Goal: Check status

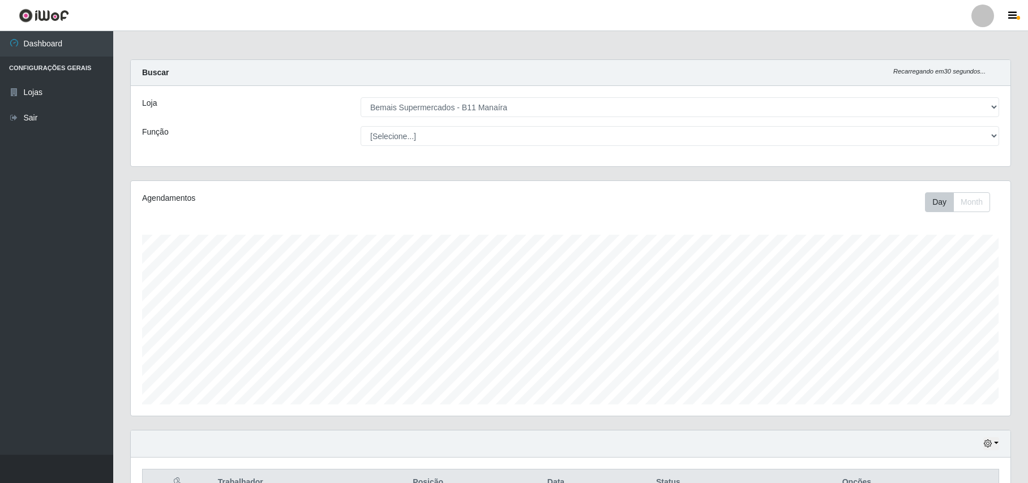
select select "409"
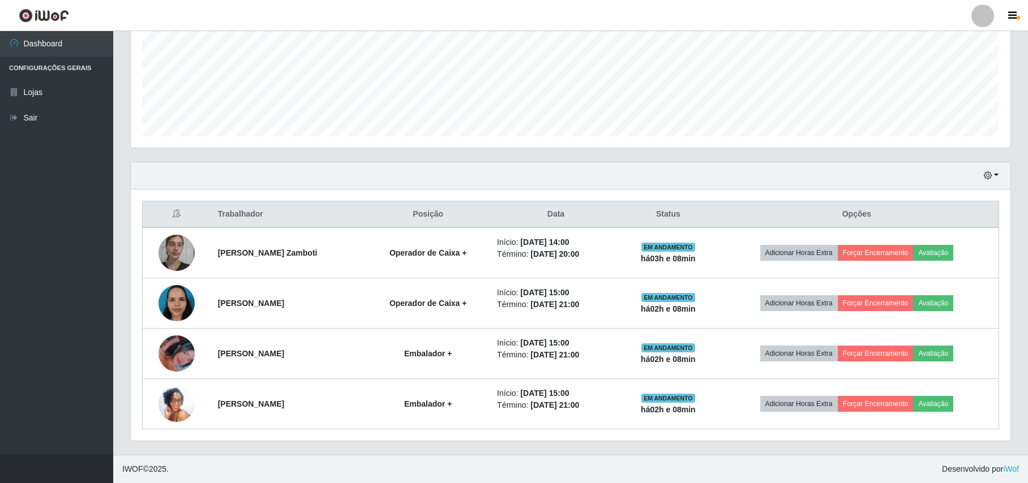
scroll to position [235, 879]
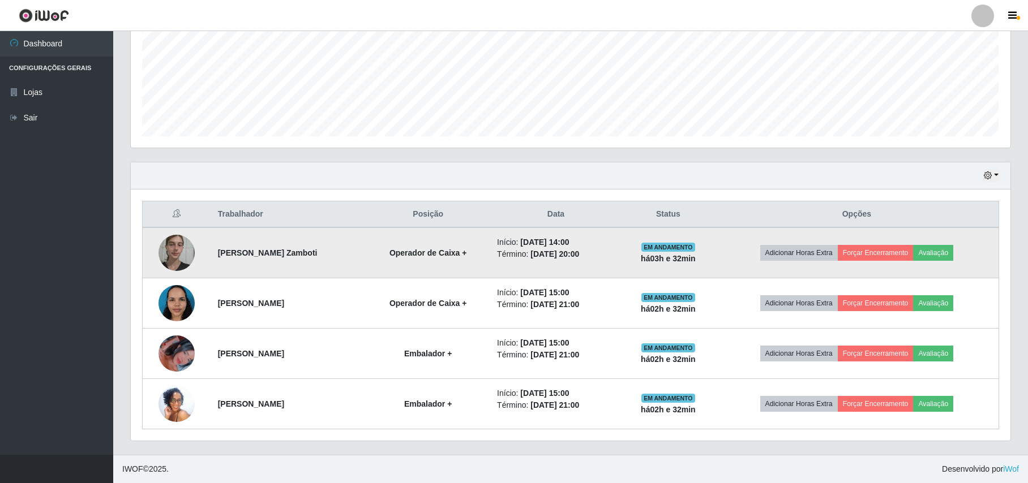
click at [181, 250] on img at bounding box center [176, 253] width 36 height 48
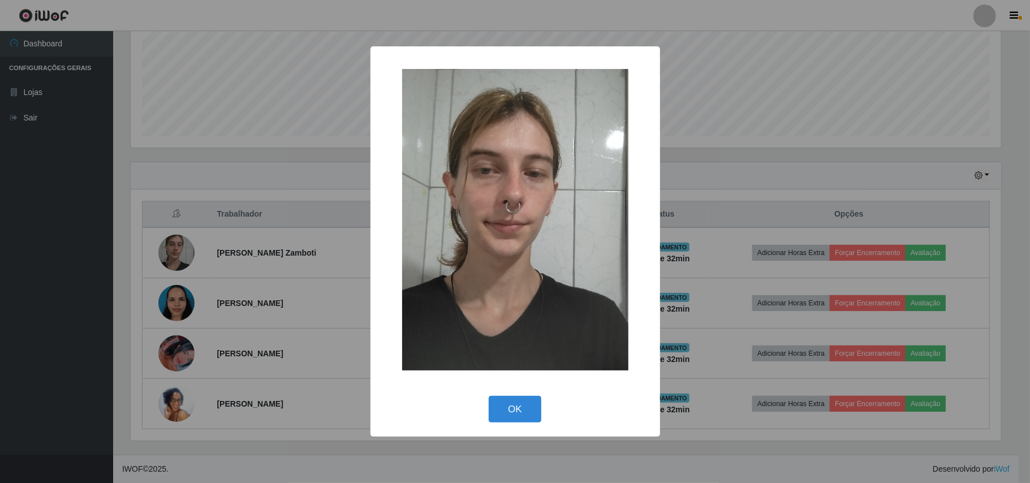
click at [81, 293] on div "× OK Cancel" at bounding box center [515, 241] width 1030 height 483
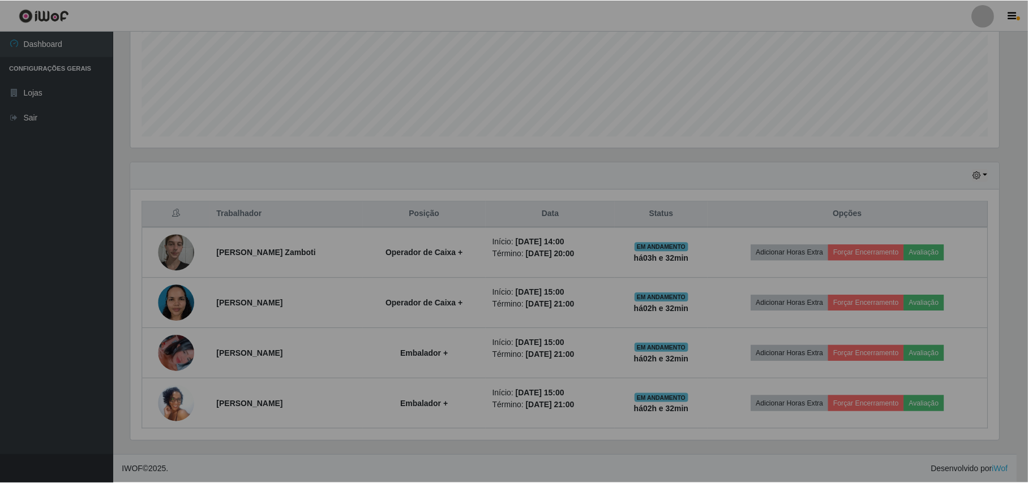
scroll to position [235, 879]
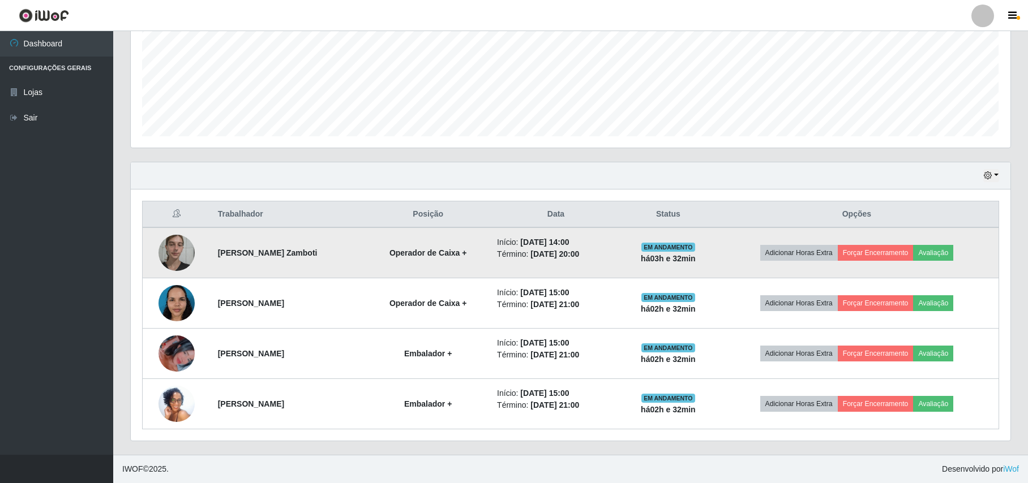
click at [170, 259] on img at bounding box center [176, 253] width 36 height 48
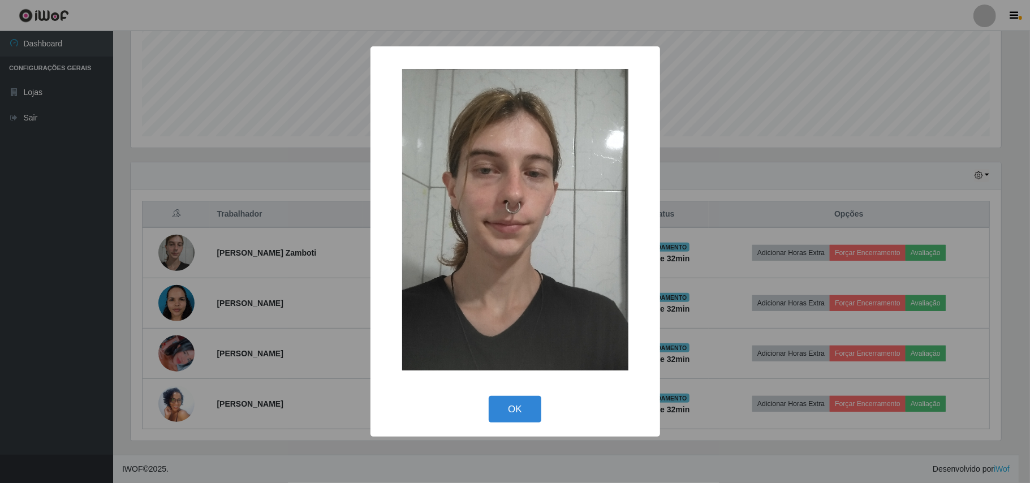
click at [5, 306] on div "× OK Cancel" at bounding box center [515, 241] width 1030 height 483
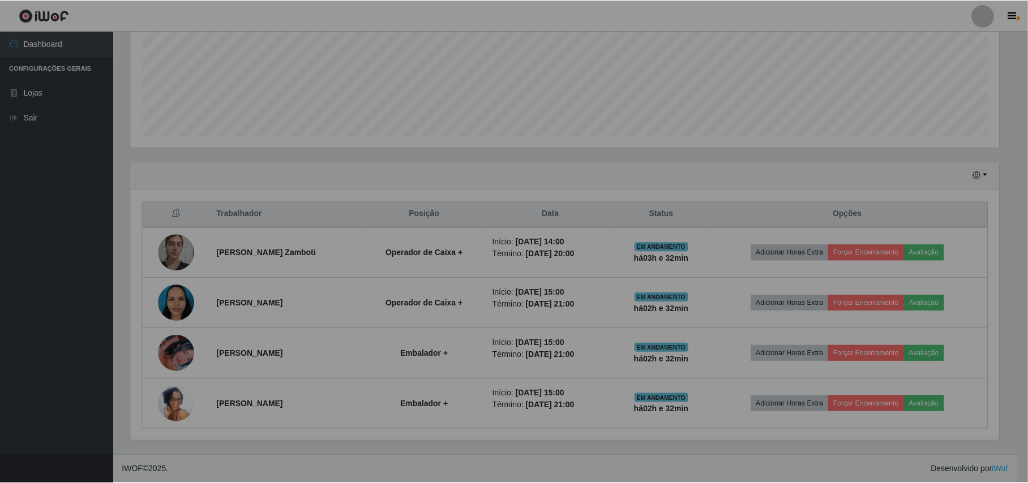
scroll to position [235, 879]
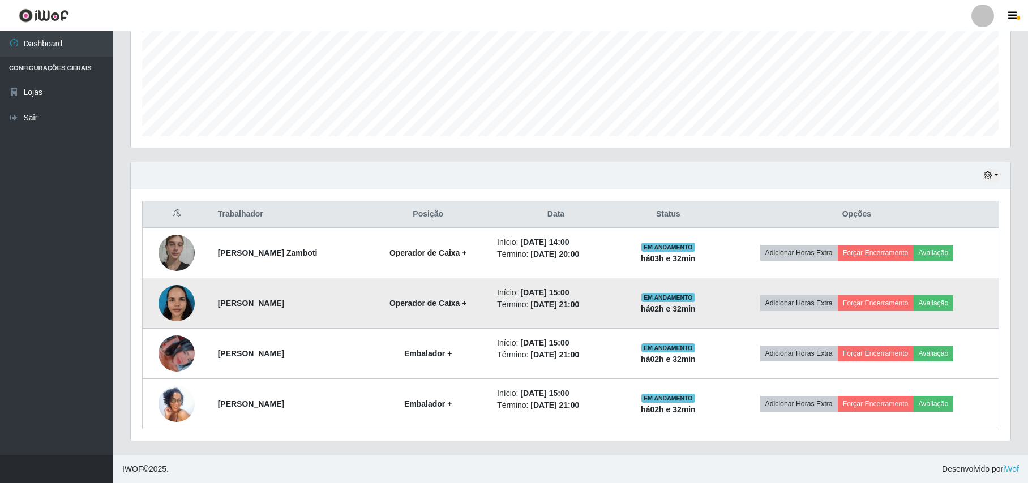
click at [165, 301] on img at bounding box center [176, 303] width 36 height 48
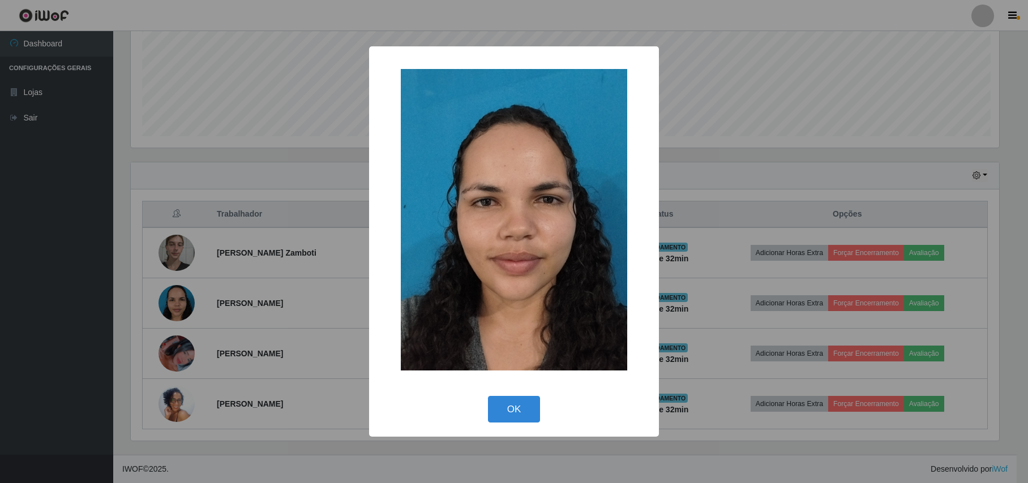
scroll to position [235, 870]
click at [70, 320] on div "× OK Cancel" at bounding box center [515, 241] width 1030 height 483
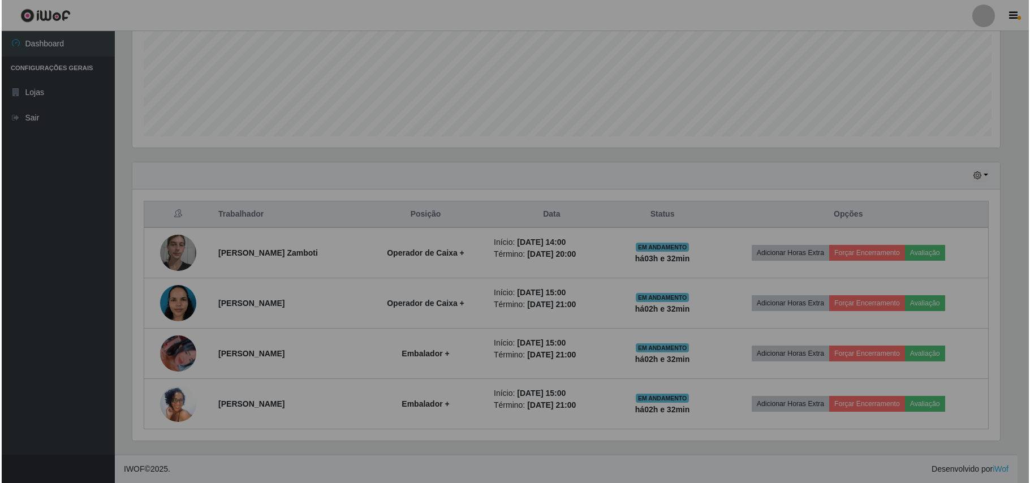
scroll to position [235, 879]
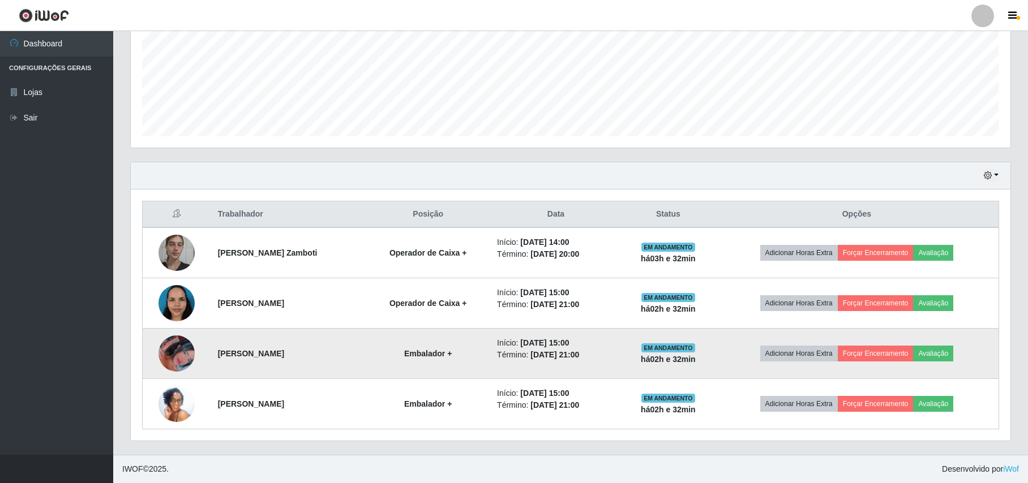
click at [166, 349] on img at bounding box center [176, 353] width 36 height 65
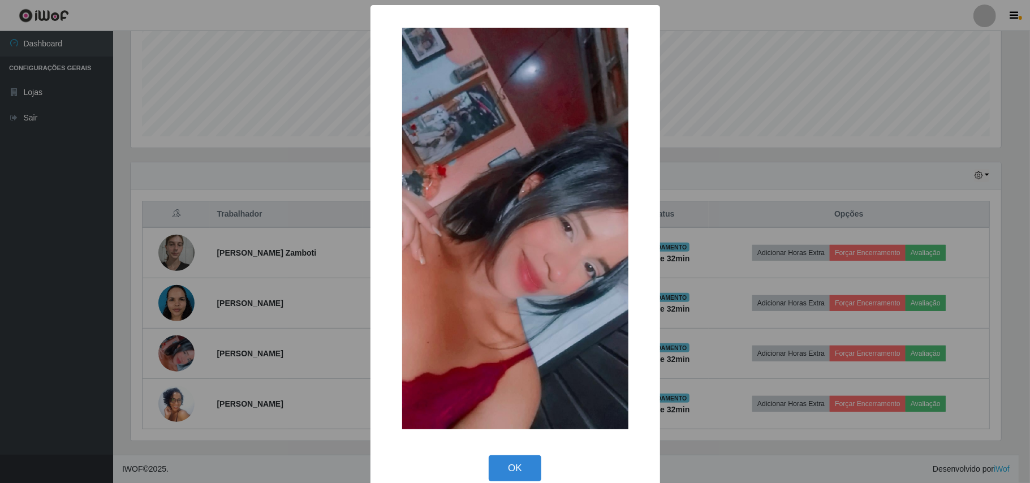
drag, startPoint x: 52, startPoint y: 332, endPoint x: 75, endPoint y: 342, distance: 25.1
click at [51, 331] on div "× OK Cancel" at bounding box center [515, 241] width 1030 height 483
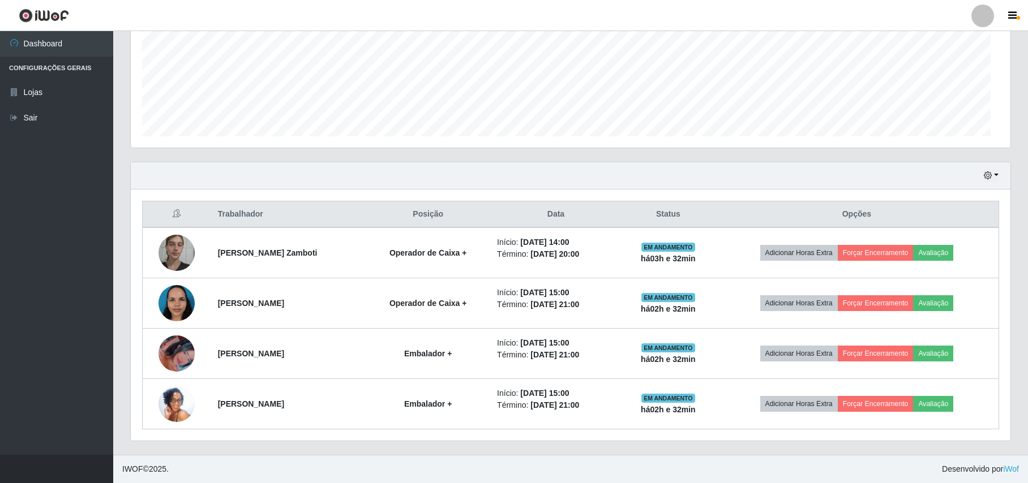
scroll to position [235, 879]
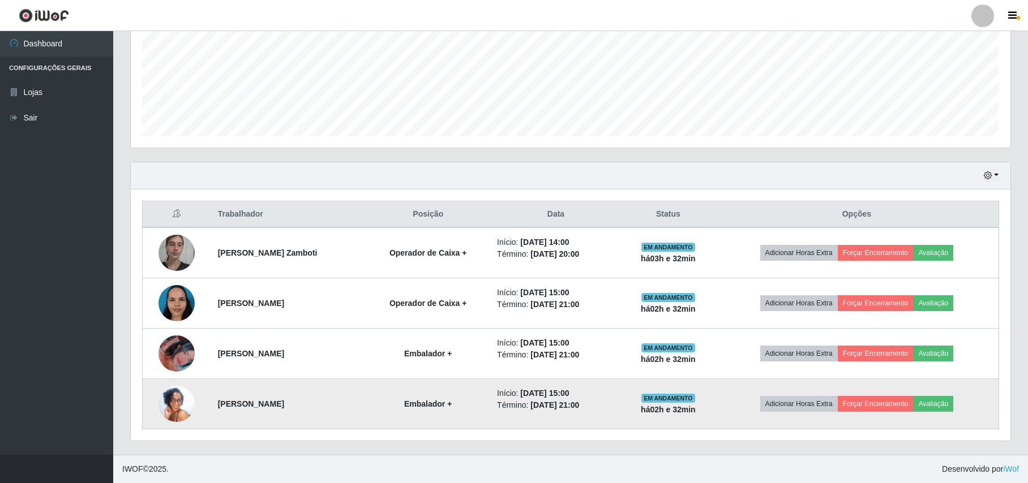
click at [162, 405] on img at bounding box center [176, 404] width 36 height 80
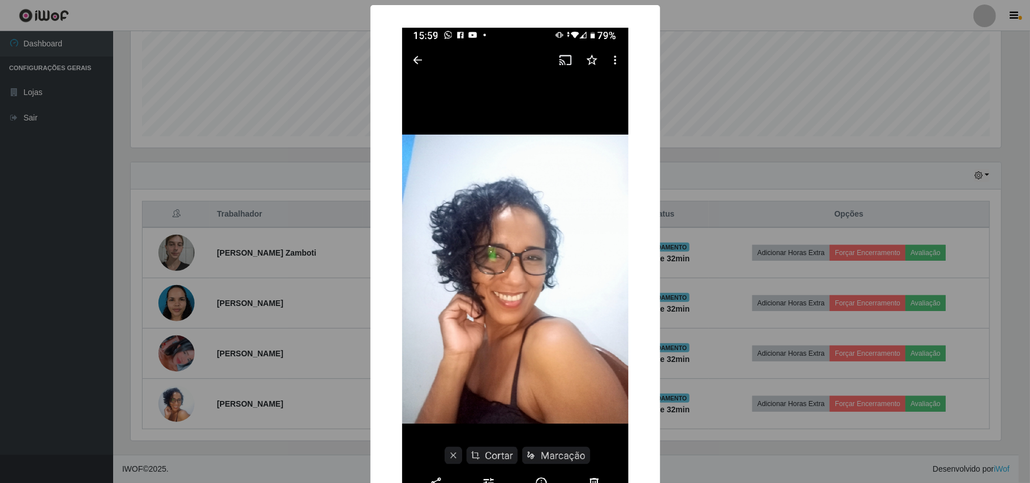
drag, startPoint x: 100, startPoint y: 381, endPoint x: 107, endPoint y: 384, distance: 7.4
click at [105, 383] on div "× OK Cancel" at bounding box center [515, 241] width 1030 height 483
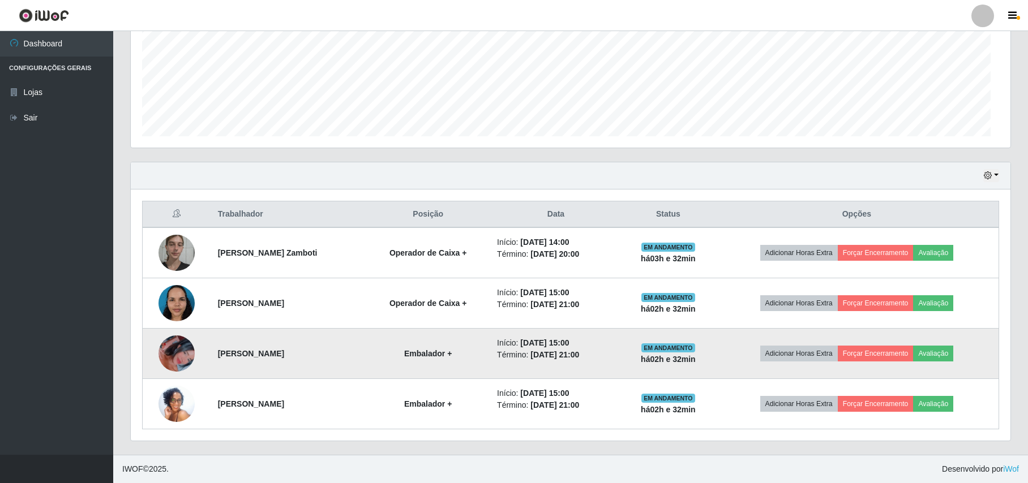
scroll to position [235, 879]
